Goal: Task Accomplishment & Management: Use online tool/utility

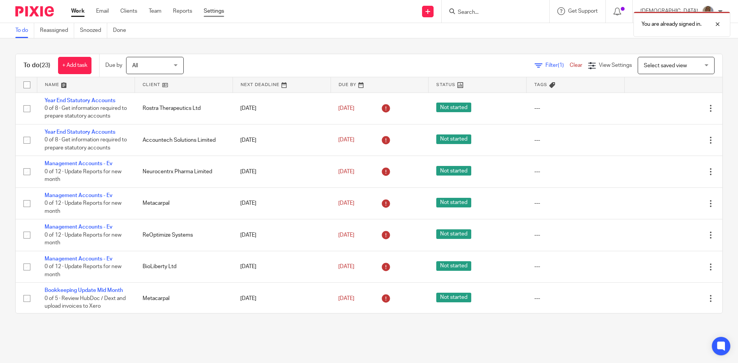
click at [212, 12] on link "Settings" at bounding box center [214, 11] width 20 height 8
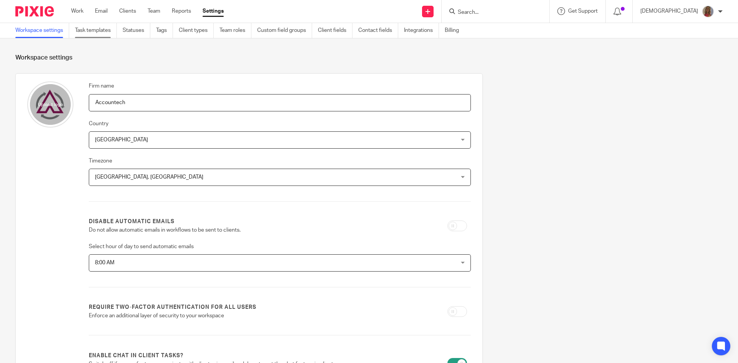
click at [83, 27] on link "Task templates" at bounding box center [96, 30] width 42 height 15
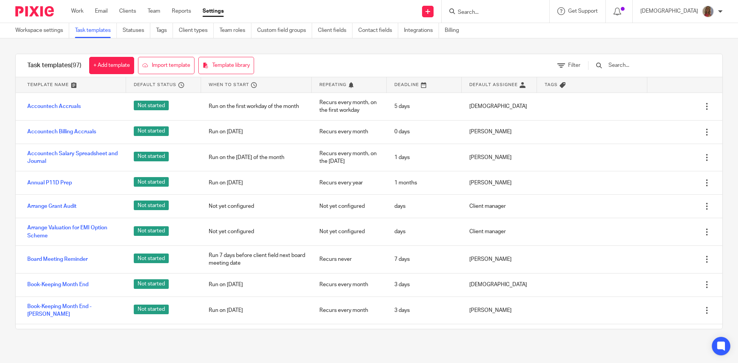
click at [636, 70] on input "text" at bounding box center [652, 65] width 90 height 8
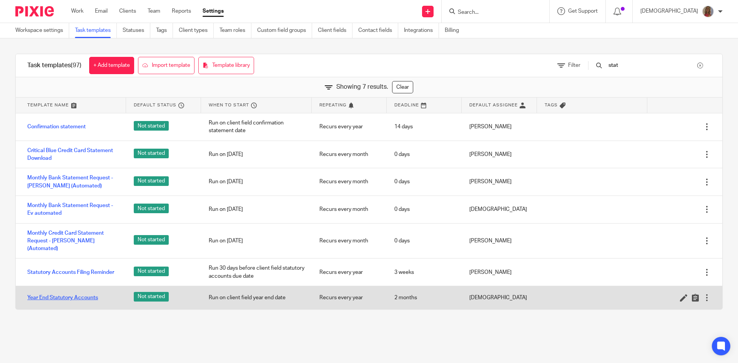
type input "stat"
click at [78, 294] on link "Year End Statutory Accounts" at bounding box center [62, 298] width 71 height 8
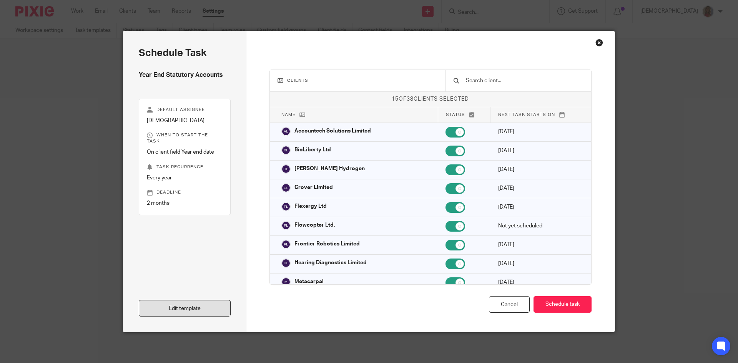
click at [182, 310] on link "Edit template" at bounding box center [185, 308] width 92 height 17
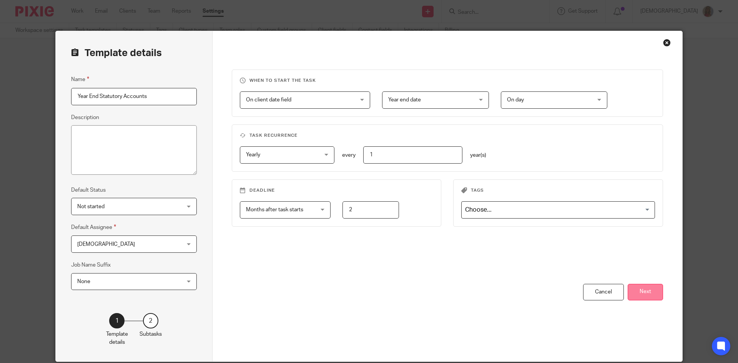
click at [650, 295] on button "Next" at bounding box center [644, 292] width 35 height 17
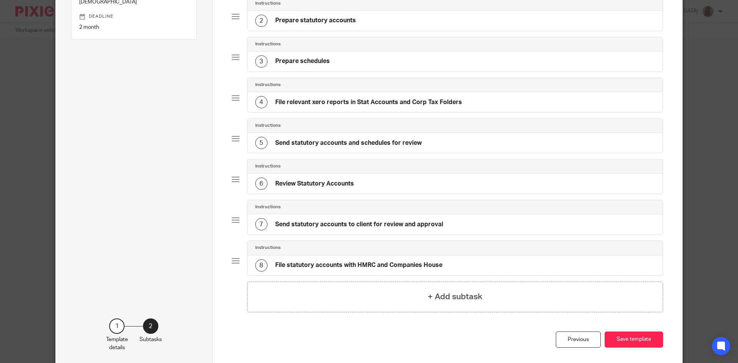
scroll to position [115, 0]
click at [463, 298] on h4 "+ Add subtask" at bounding box center [455, 296] width 55 height 12
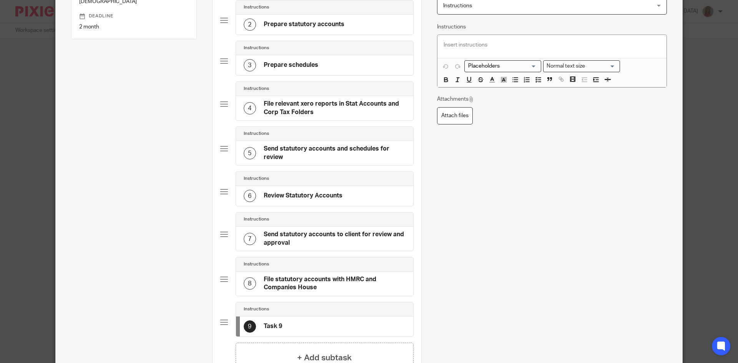
drag, startPoint x: 249, startPoint y: 326, endPoint x: 231, endPoint y: 318, distance: 20.1
click at [256, 176] on div "Instructions 1 Get information required to prepare statutory accounts Instructi…" at bounding box center [316, 149] width 193 height 388
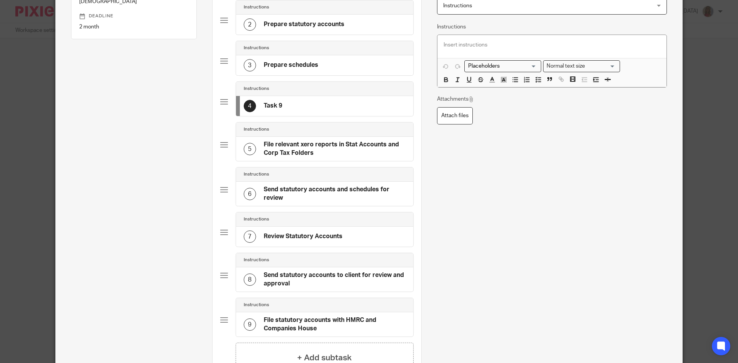
click at [285, 106] on div "4 Task 9" at bounding box center [324, 106] width 177 height 20
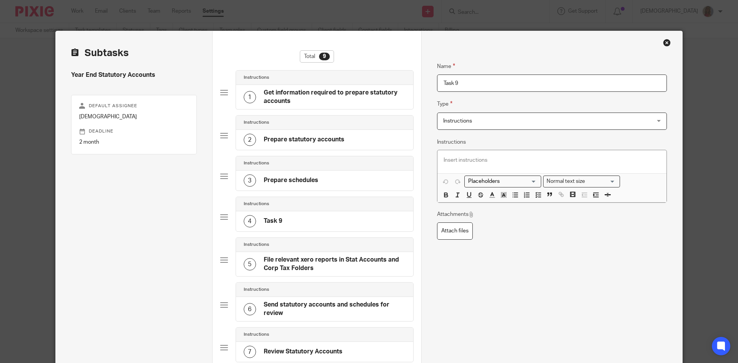
click at [289, 219] on div "4 Task 9" at bounding box center [324, 221] width 177 height 20
drag, startPoint x: 472, startPoint y: 81, endPoint x: 420, endPoint y: 84, distance: 51.5
click at [421, 84] on div "Name Get information required to prepare statutory accounts Type Instructions I…" at bounding box center [551, 279] width 261 height 496
click at [469, 89] on input "Square" at bounding box center [552, 83] width 230 height 17
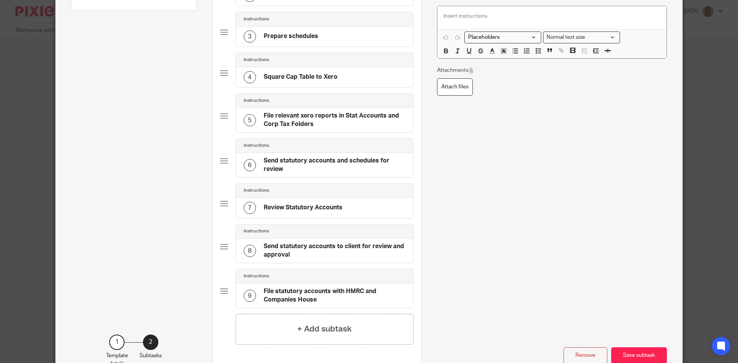
scroll to position [154, 0]
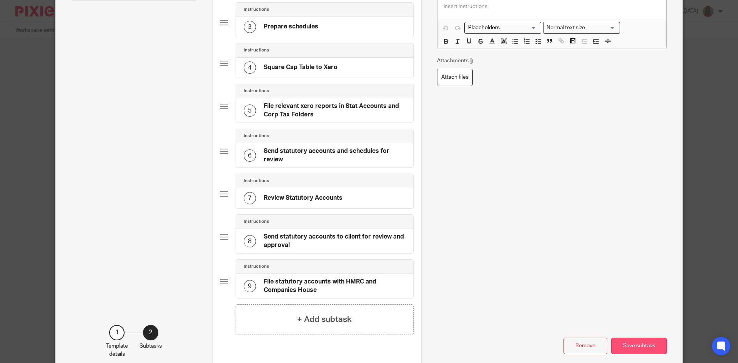
type input "Square Cap Table to Xero"
click at [653, 344] on button "Save subtask" at bounding box center [639, 346] width 56 height 17
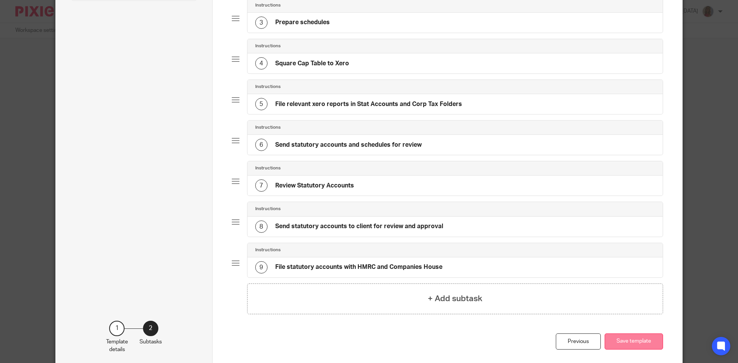
click at [634, 342] on button "Save template" at bounding box center [633, 341] width 58 height 17
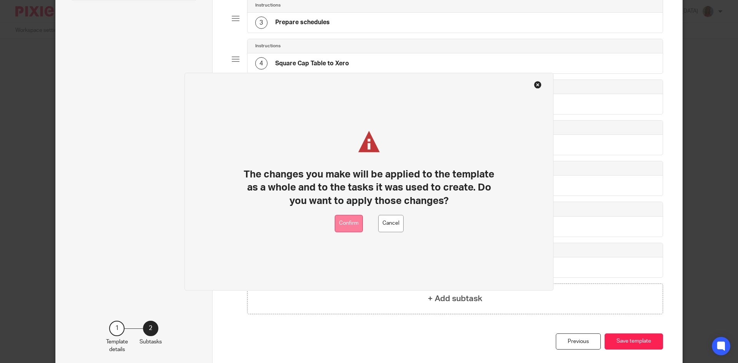
click at [349, 224] on button "Confirm" at bounding box center [349, 223] width 28 height 17
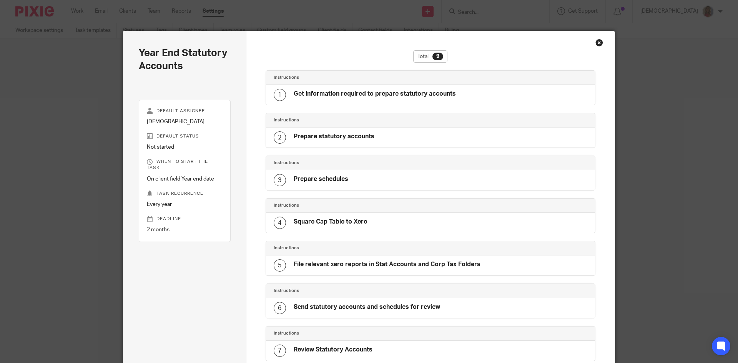
click at [597, 39] on div "Close this dialog window" at bounding box center [599, 43] width 8 height 8
click at [76, 8] on div "Year End Statutory Accounts Default assignee [DEMOGRAPHIC_DATA] Default status …" at bounding box center [369, 181] width 738 height 363
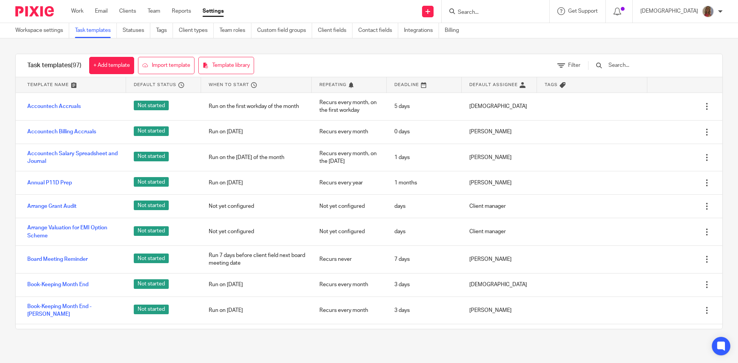
click at [76, 9] on link "Work" at bounding box center [77, 11] width 12 height 8
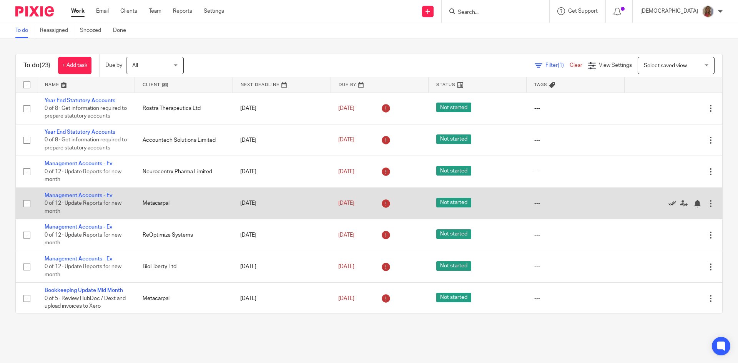
click at [668, 203] on icon at bounding box center [672, 204] width 8 height 8
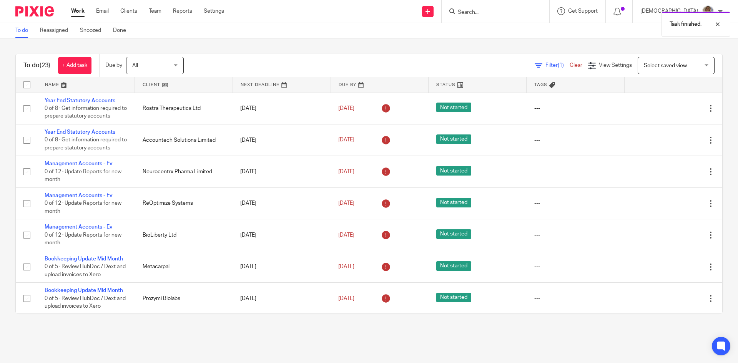
click at [668, 203] on icon at bounding box center [672, 204] width 8 height 8
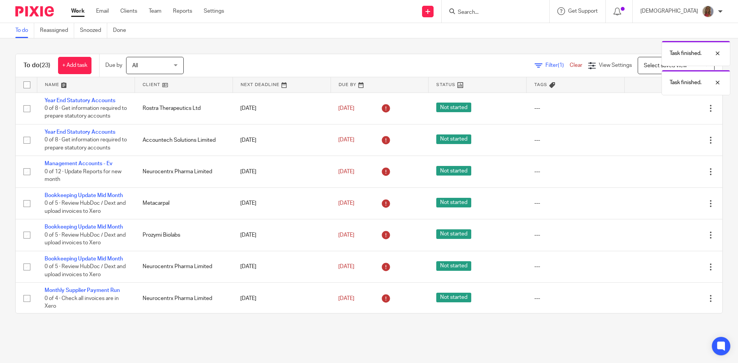
click at [668, 203] on icon at bounding box center [672, 204] width 8 height 8
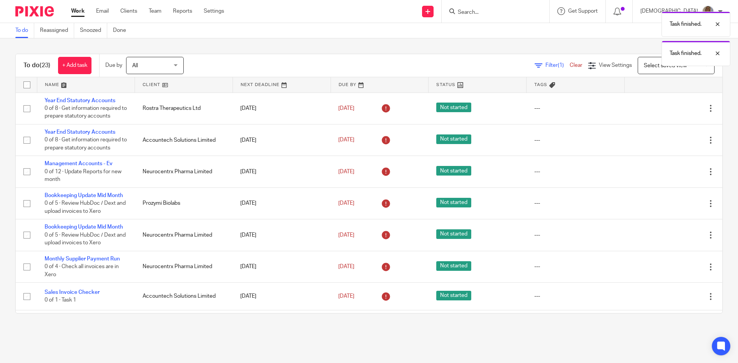
click at [668, 203] on icon at bounding box center [672, 204] width 8 height 8
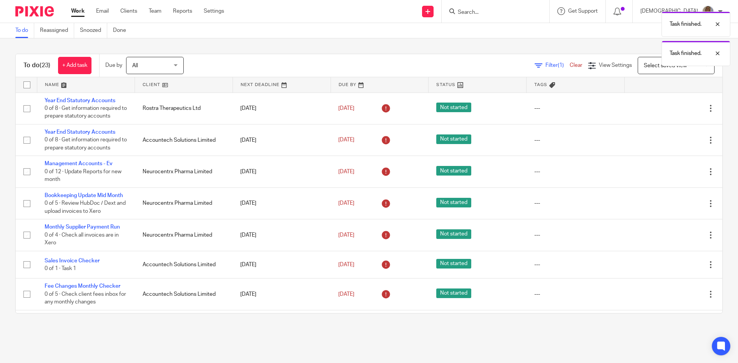
click at [668, 203] on icon at bounding box center [672, 204] width 8 height 8
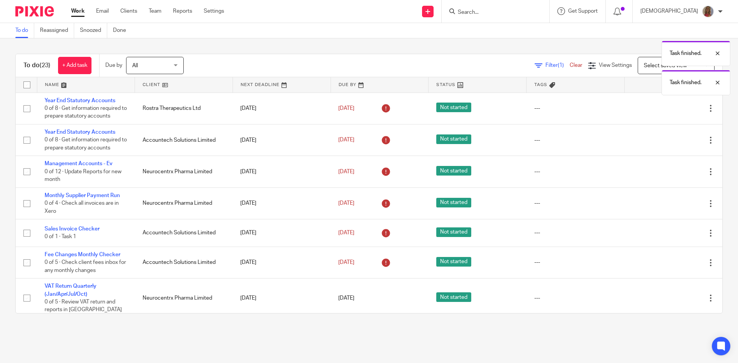
click at [668, 203] on icon at bounding box center [672, 204] width 8 height 8
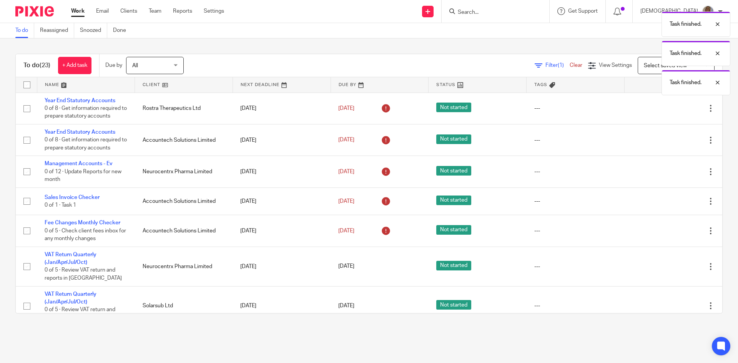
click at [668, 203] on icon at bounding box center [672, 201] width 8 height 8
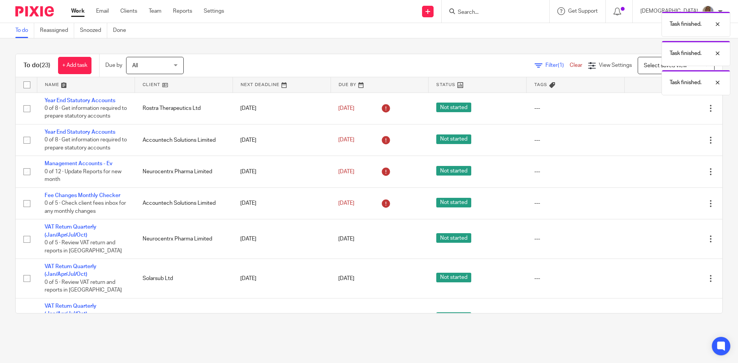
click at [668, 203] on icon at bounding box center [672, 204] width 8 height 8
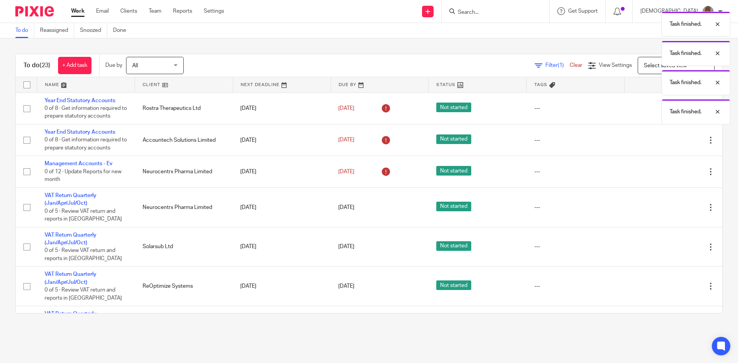
click at [668, 204] on link at bounding box center [674, 208] width 12 height 8
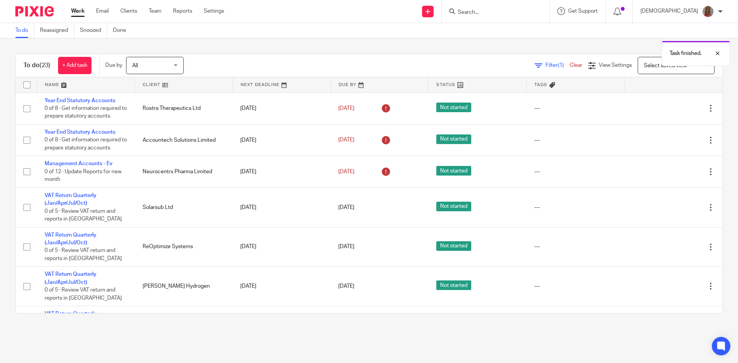
click at [668, 204] on link at bounding box center [674, 208] width 12 height 8
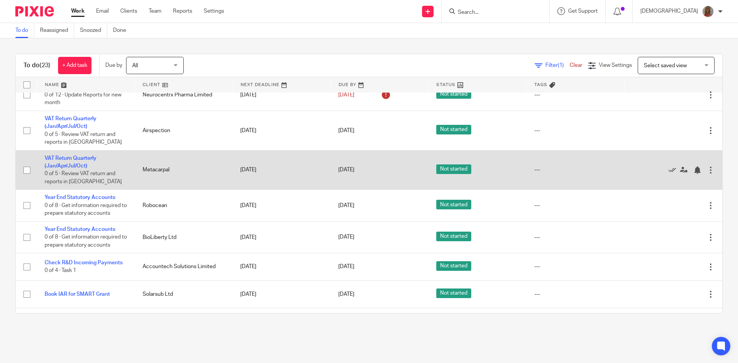
scroll to position [38, 0]
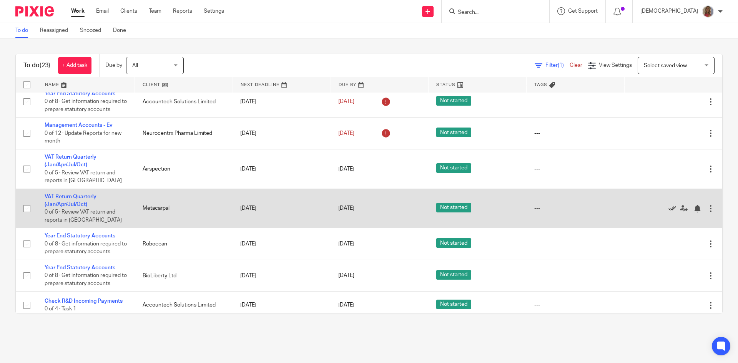
click at [668, 207] on icon at bounding box center [672, 209] width 8 height 8
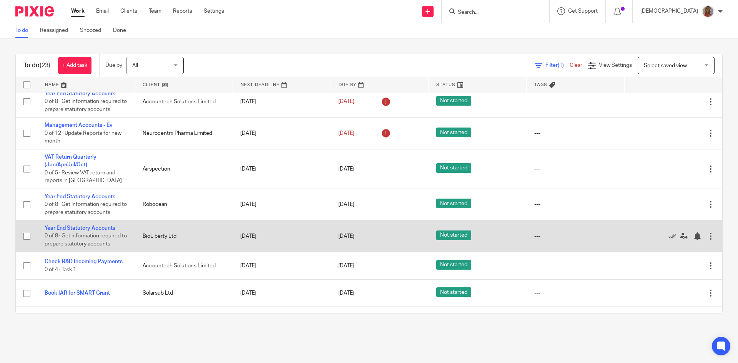
scroll to position [60, 0]
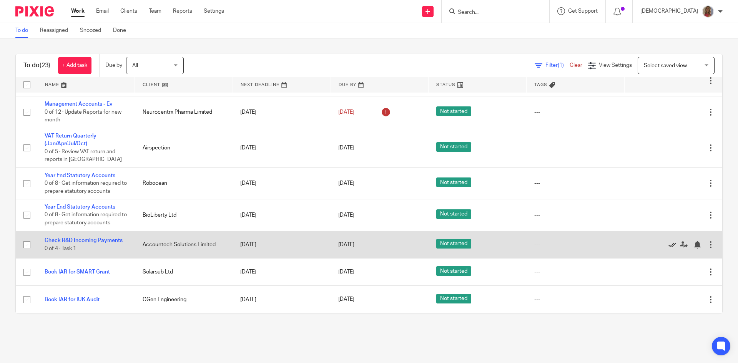
click at [668, 244] on icon at bounding box center [672, 245] width 8 height 8
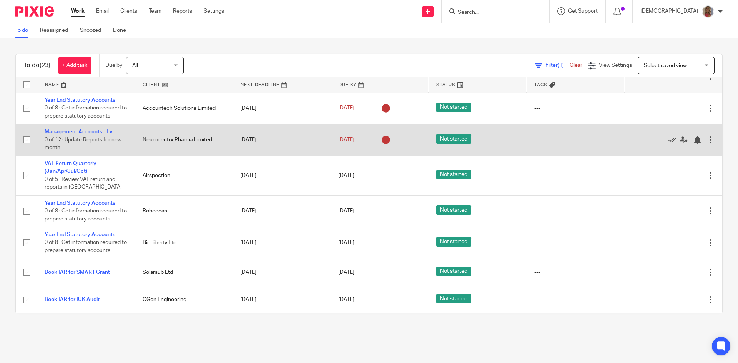
scroll to position [0, 0]
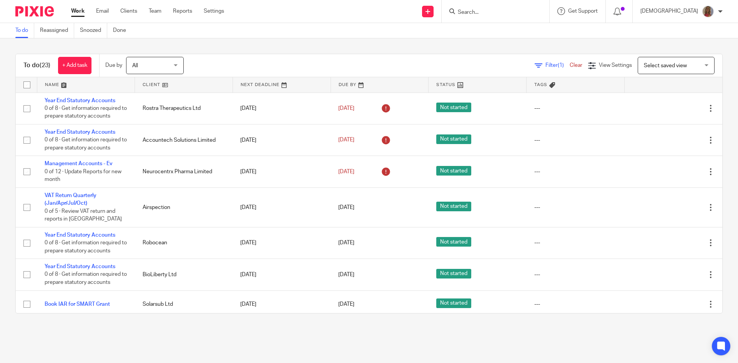
click at [74, 12] on link "Work" at bounding box center [77, 11] width 13 height 8
click at [78, 63] on link "+ Add task" at bounding box center [71, 65] width 33 height 17
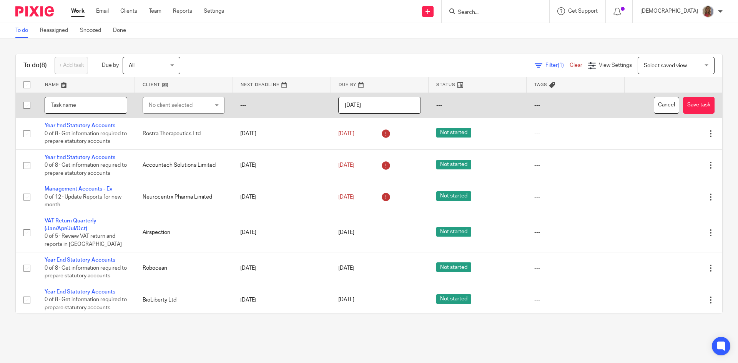
click at [74, 106] on input "text" at bounding box center [86, 105] width 83 height 17
type input "EIS Forms"
click at [179, 106] on div "No client selected" at bounding box center [179, 105] width 61 height 16
type input "flex"
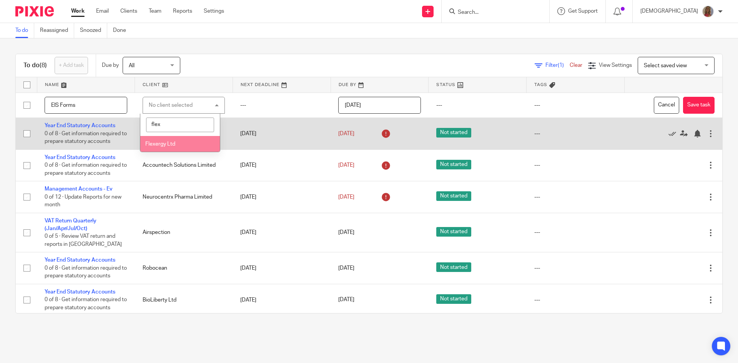
click at [147, 145] on span "Flexergy Ltd" at bounding box center [160, 143] width 30 height 5
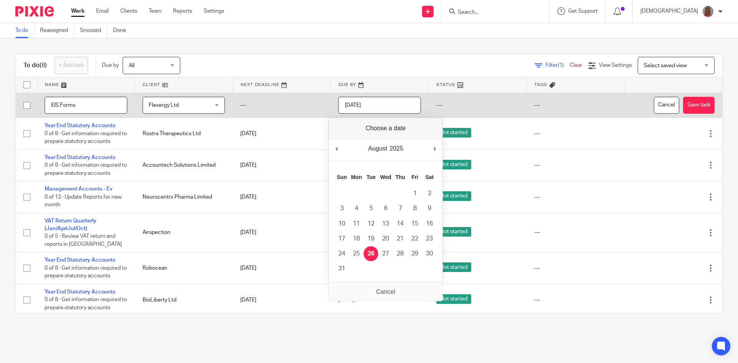
click at [385, 101] on input "[DATE]" at bounding box center [379, 105] width 83 height 17
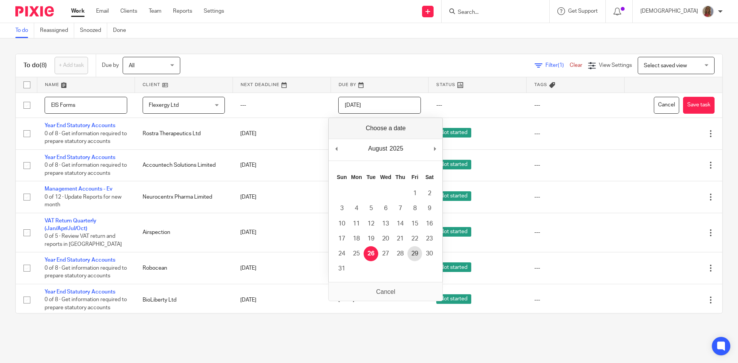
type input "[DATE]"
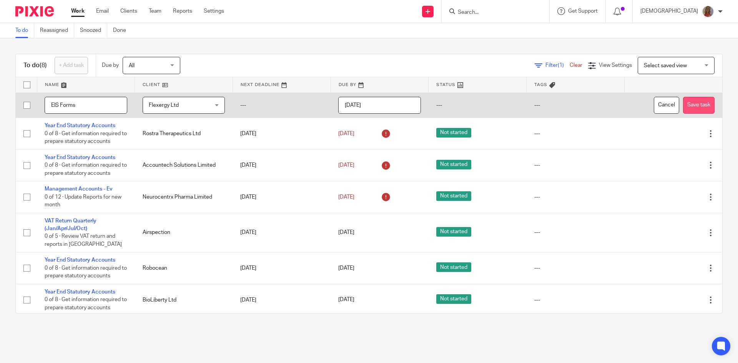
click at [683, 104] on button "Save task" at bounding box center [698, 105] width 31 height 17
